Goal: Browse casually: Explore the website without a specific task or goal

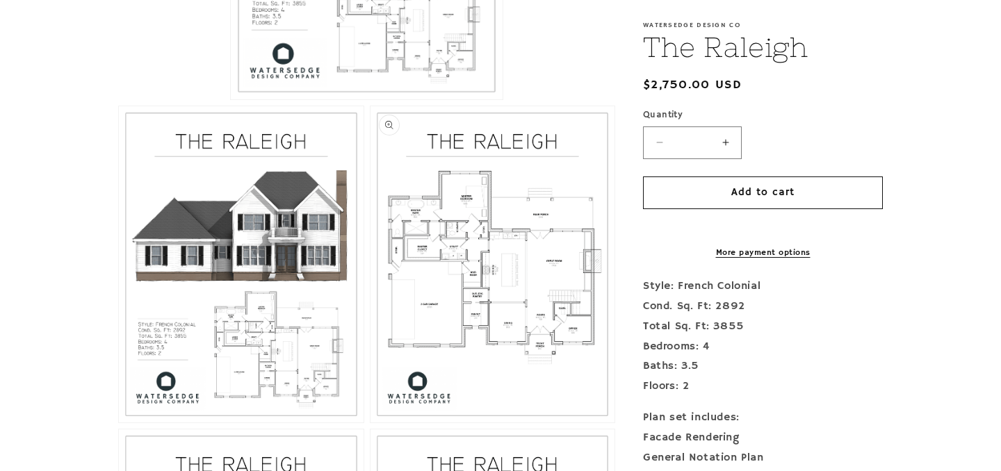
scroll to position [578, 0]
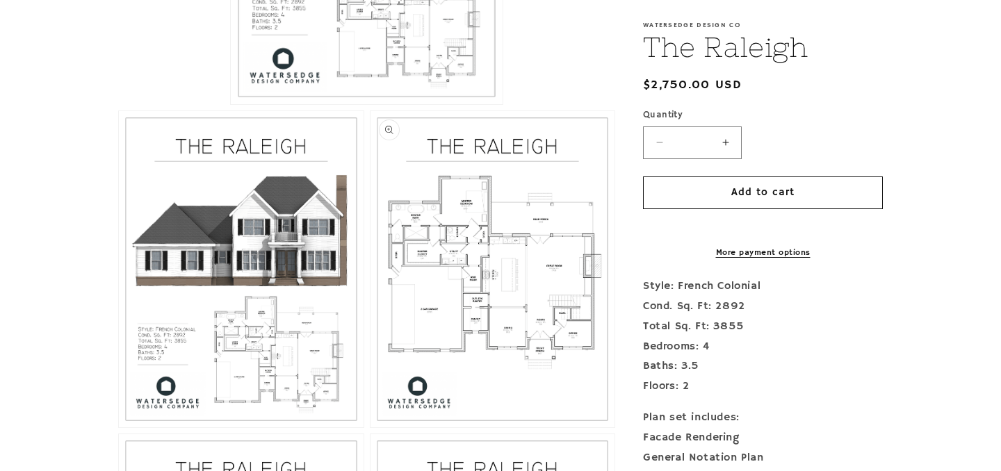
click at [370, 427] on button "Open media 3 in modal" at bounding box center [370, 427] width 0 height 0
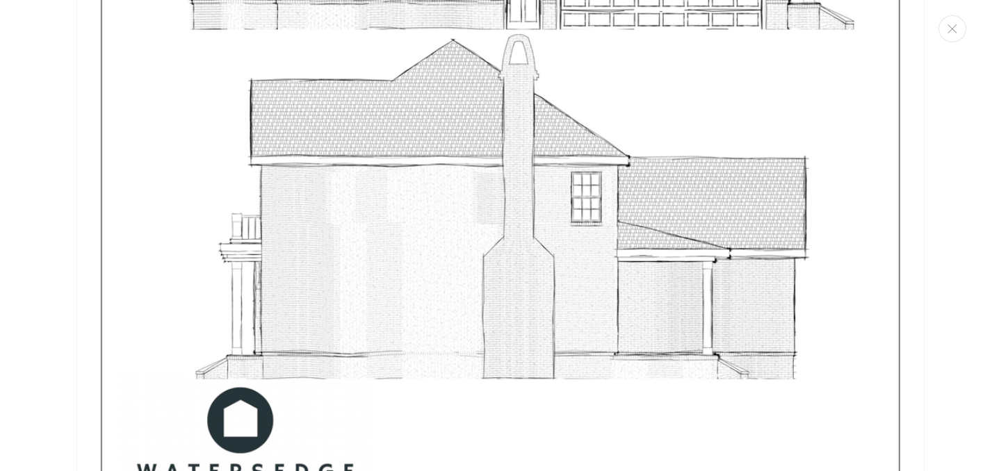
scroll to position [6186, 0]
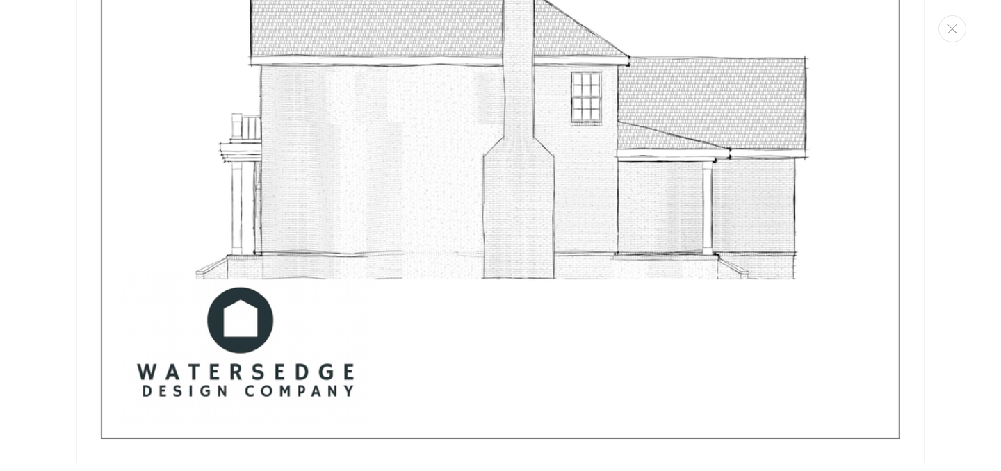
click at [956, 40] on button "Close" at bounding box center [952, 28] width 28 height 27
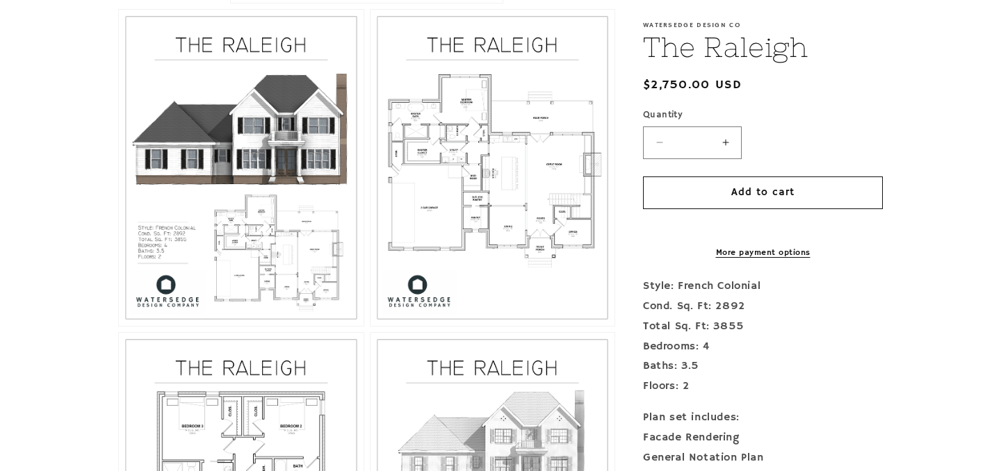
scroll to position [680, 0]
click at [370, 325] on button "Open media 3 in modal" at bounding box center [370, 325] width 0 height 0
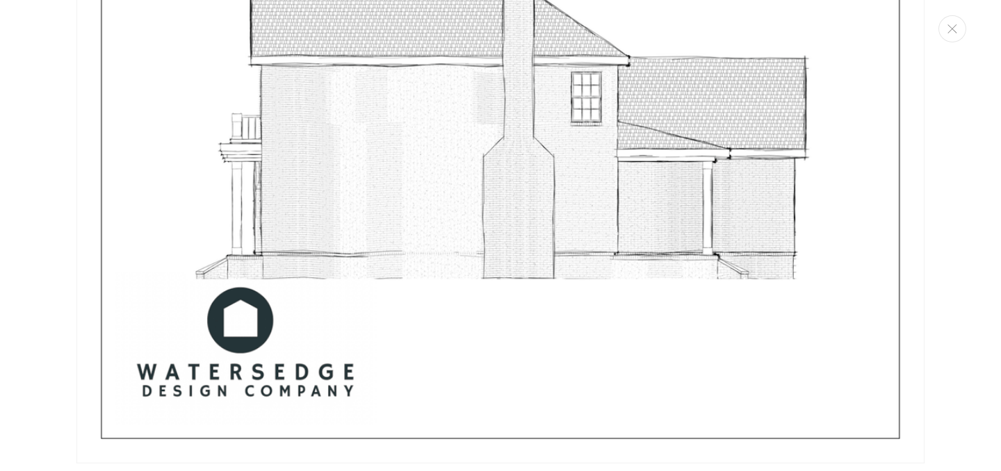
scroll to position [2228, 0]
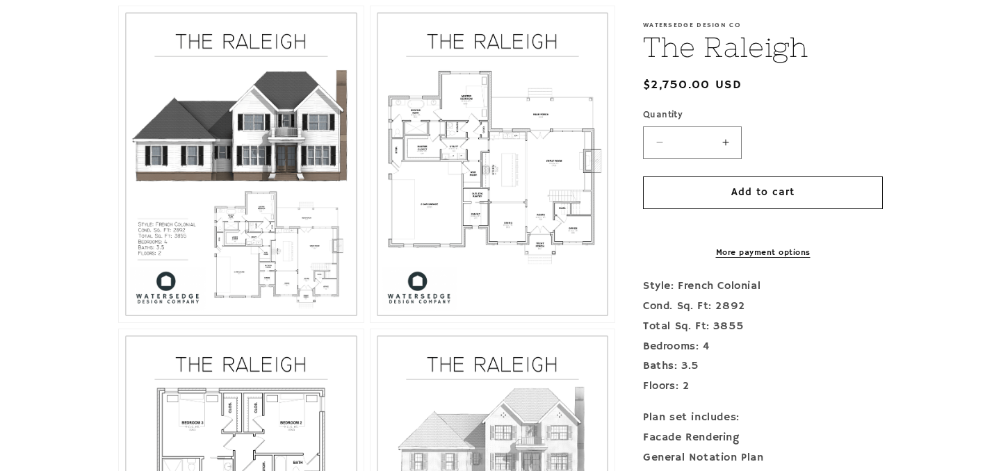
scroll to position [680, 0]
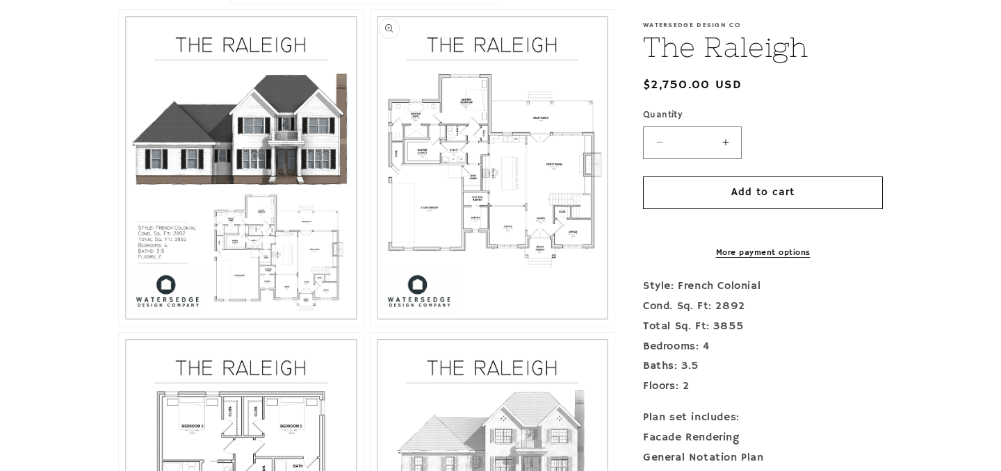
click at [370, 326] on button "Open media 3 in modal" at bounding box center [370, 326] width 0 height 0
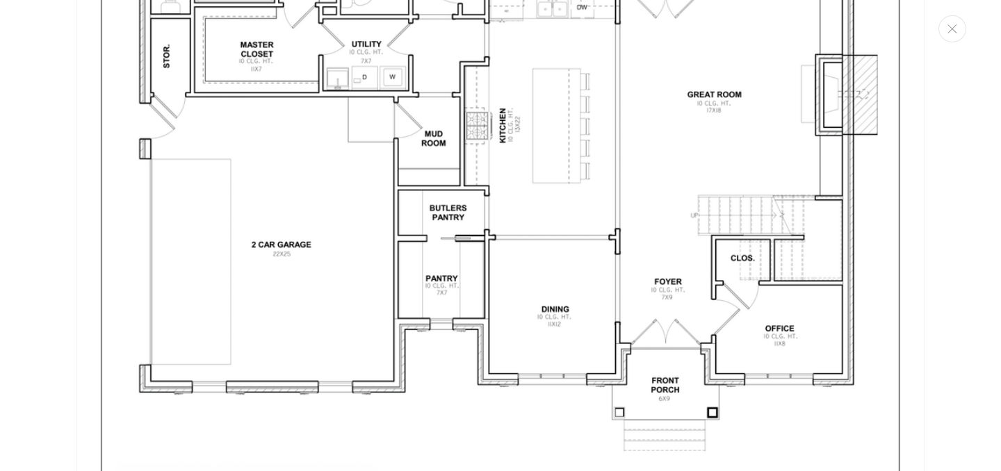
scroll to position [2631, 0]
